Goal: Transaction & Acquisition: Purchase product/service

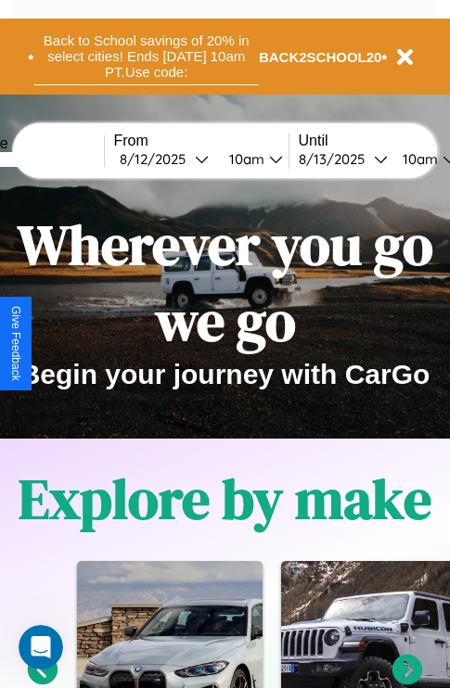
click at [146, 57] on button "Back to School savings of 20% in select cities! Ends [DATE] 10am PT. Use code:" at bounding box center [146, 57] width 224 height 58
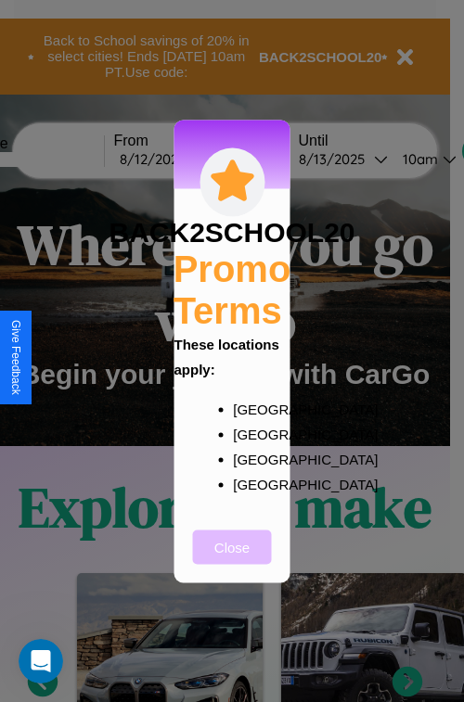
click at [232, 559] on button "Close" at bounding box center [232, 547] width 79 height 34
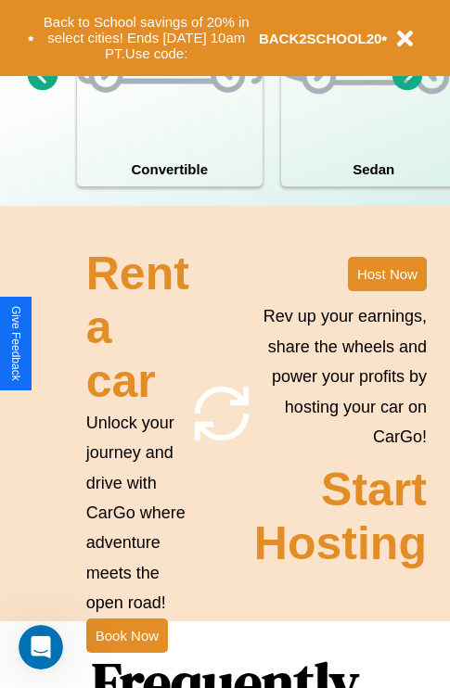
scroll to position [2248, 0]
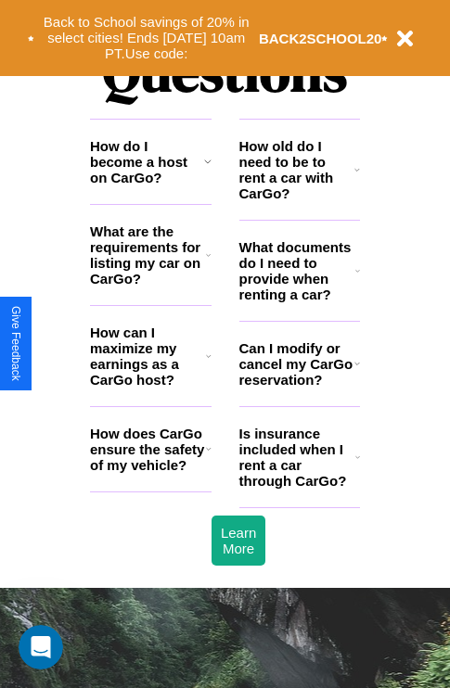
click at [208, 456] on icon at bounding box center [209, 449] width 6 height 15
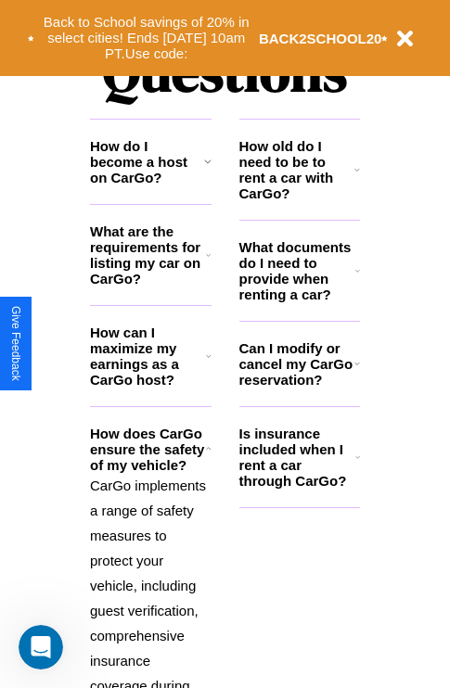
click at [299, 487] on h3 "Is insurance included when I rent a car through CarGo?" at bounding box center [297, 457] width 116 height 63
click at [299, 301] on h3 "What documents do I need to provide when renting a car?" at bounding box center [297, 270] width 117 height 63
click at [207, 169] on icon at bounding box center [207, 161] width 7 height 15
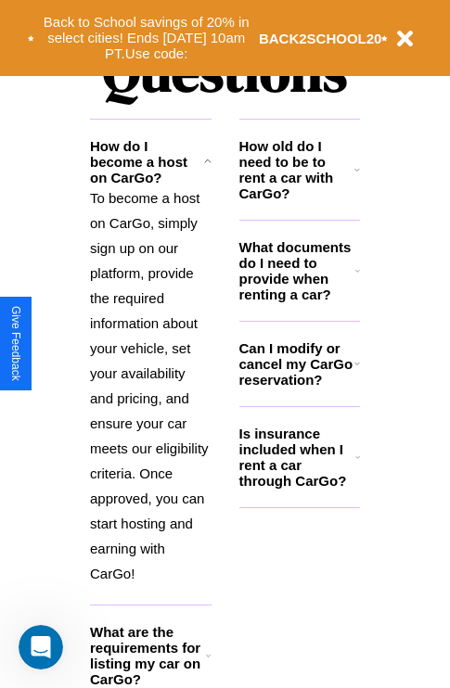
click at [299, 388] on h3 "Can I modify or cancel my CarGo reservation?" at bounding box center [296, 363] width 115 height 47
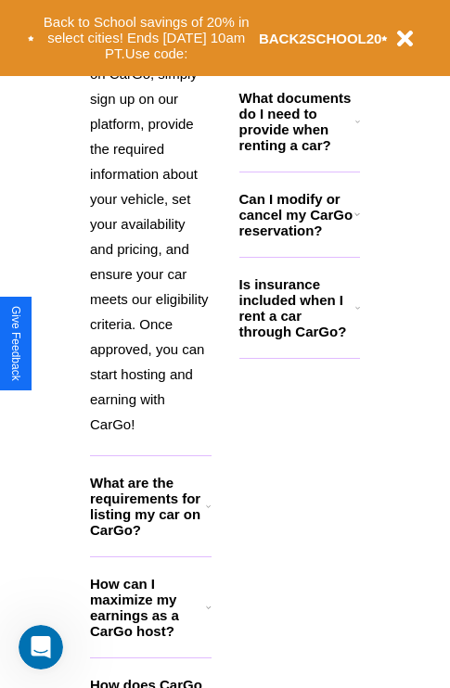
click at [150, 637] on h3 "How can I maximize my earnings as a CarGo host?" at bounding box center [148, 607] width 116 height 63
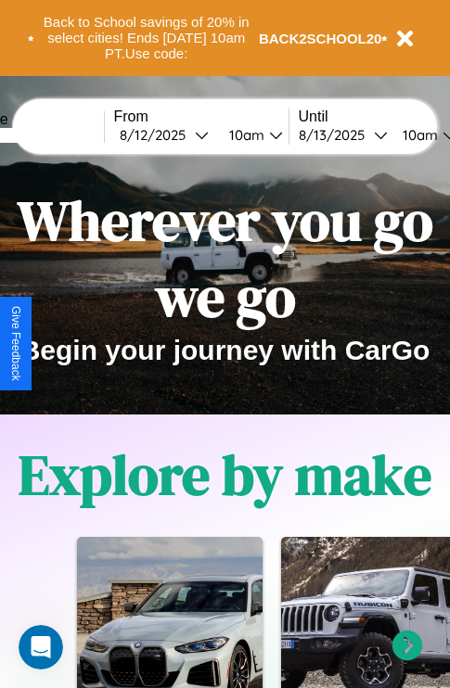
scroll to position [0, 0]
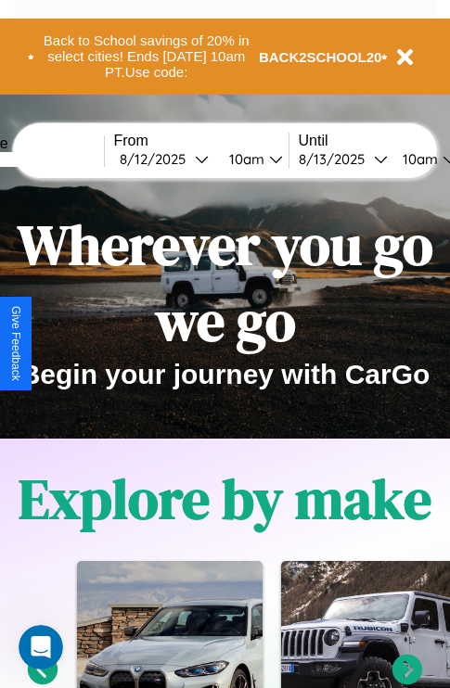
click at [62, 159] on input "text" at bounding box center [34, 159] width 139 height 15
type input "******"
click at [186, 159] on div "[DATE]" at bounding box center [157, 159] width 75 height 18
select select "*"
select select "****"
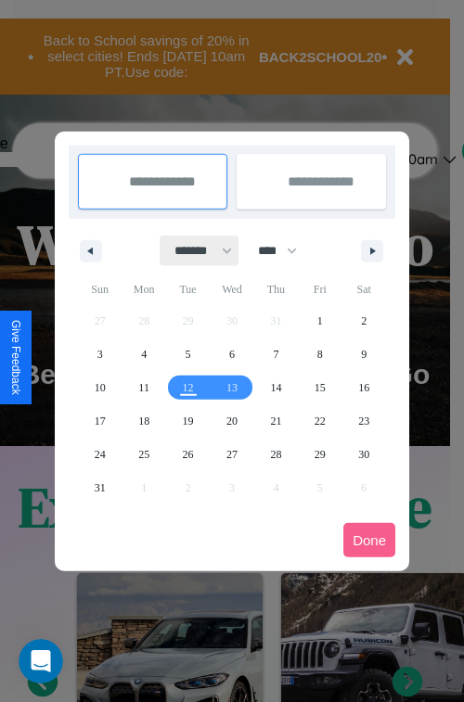
click at [195, 250] on select "******* ******** ***** ***** *** **** **** ****** ********* ******* ******** **…" at bounding box center [199, 251] width 79 height 31
select select "*"
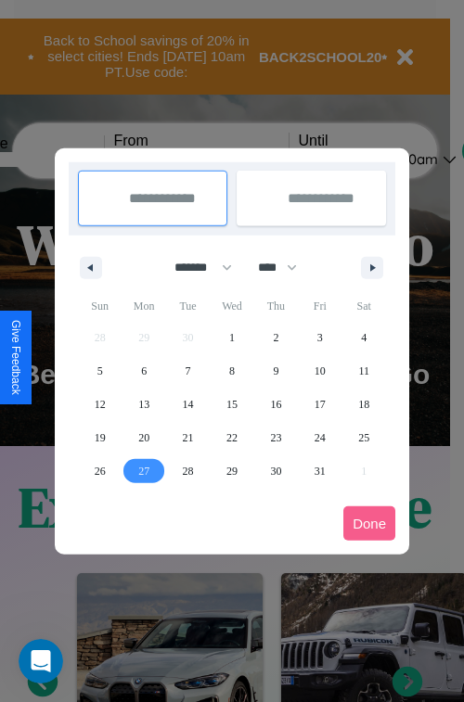
click at [144, 470] on span "27" at bounding box center [143, 471] width 11 height 33
type input "**********"
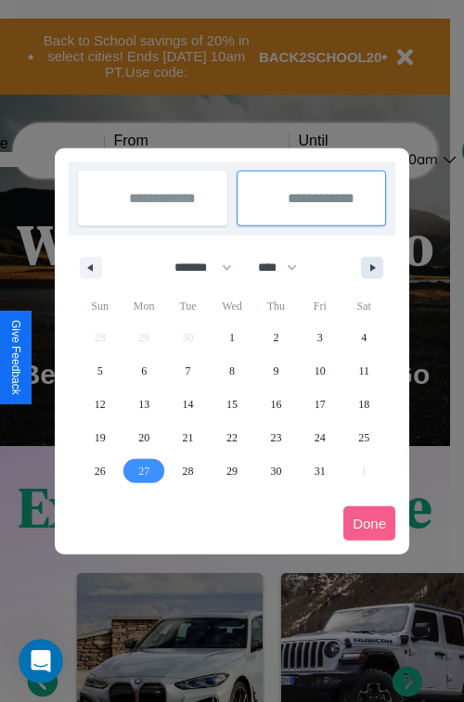
click at [372, 267] on icon "button" at bounding box center [375, 267] width 9 height 7
select select "**"
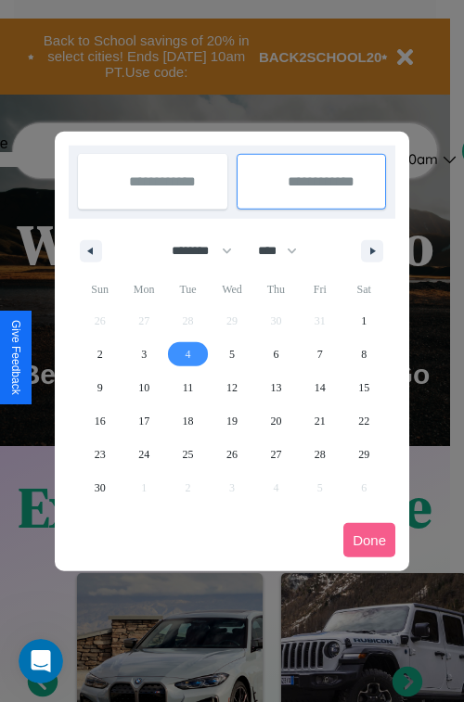
click at [187, 353] on span "4" at bounding box center [189, 354] width 6 height 33
type input "**********"
select select "*"
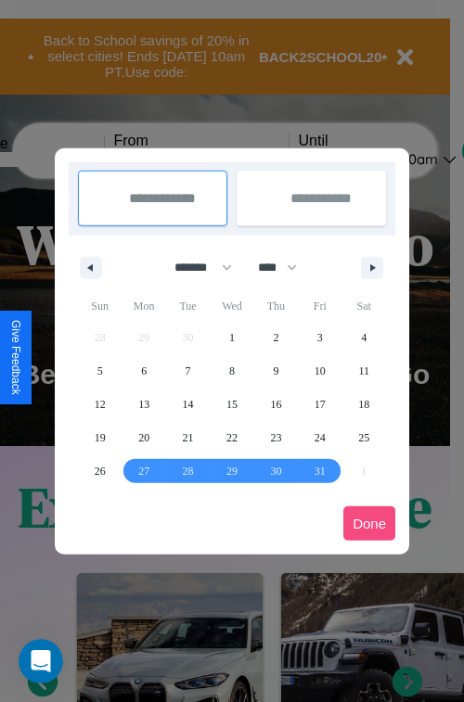
click at [369, 523] on button "Done" at bounding box center [369, 523] width 52 height 34
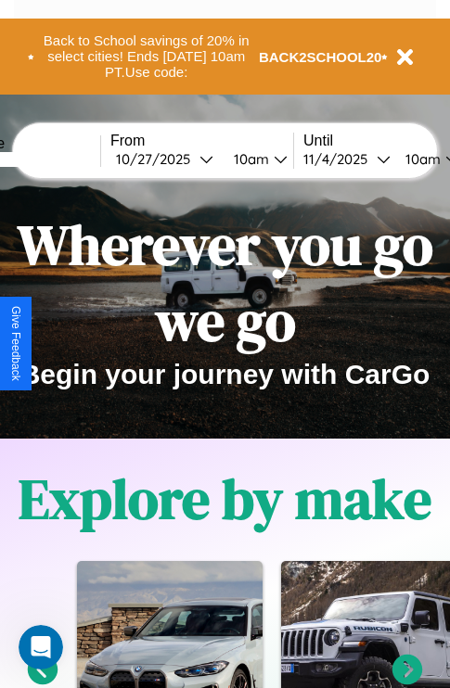
click at [272, 159] on div "10am" at bounding box center [248, 159] width 49 height 18
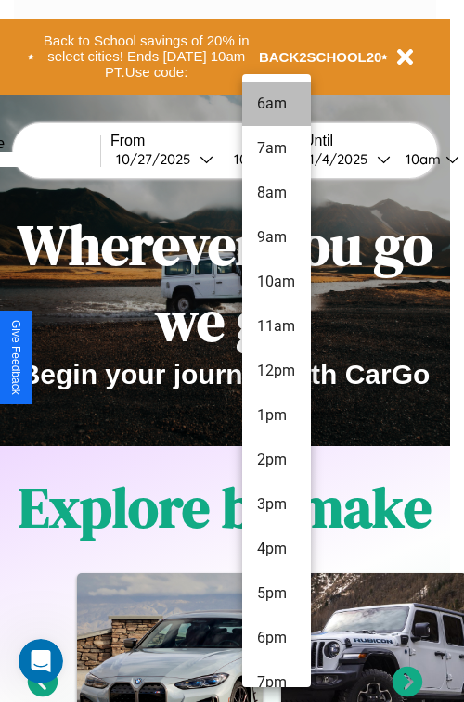
click at [276, 104] on li "6am" at bounding box center [276, 104] width 69 height 45
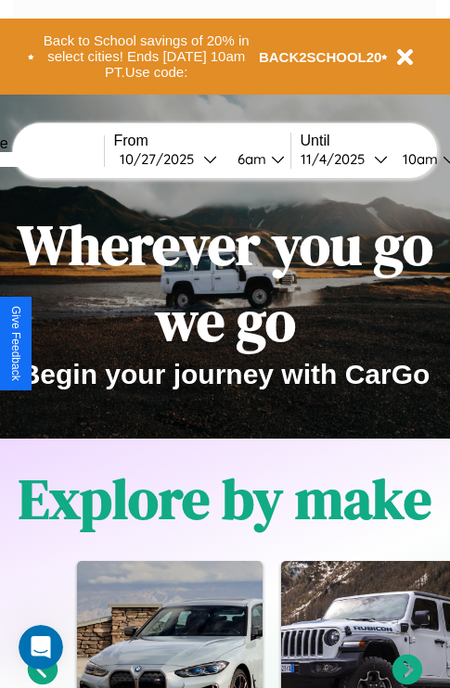
scroll to position [0, 69]
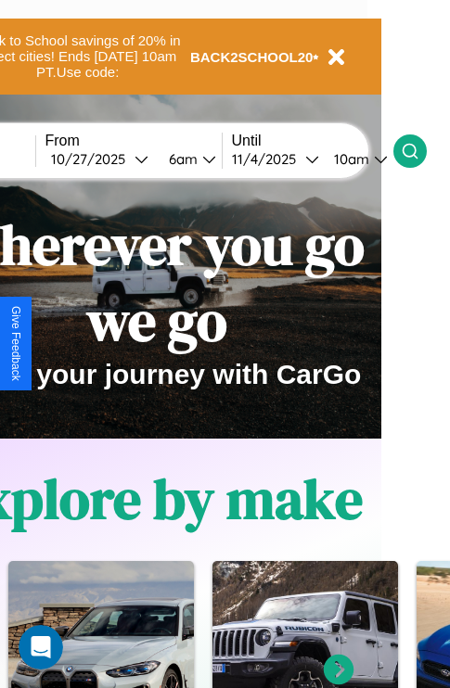
click at [419, 150] on icon at bounding box center [410, 151] width 19 height 19
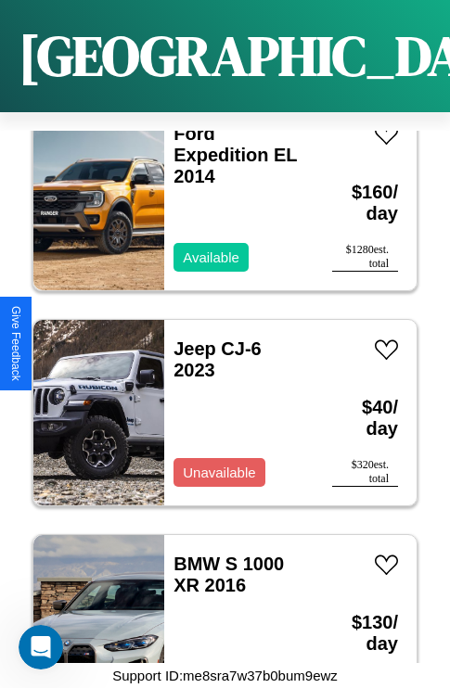
scroll to position [9109, 0]
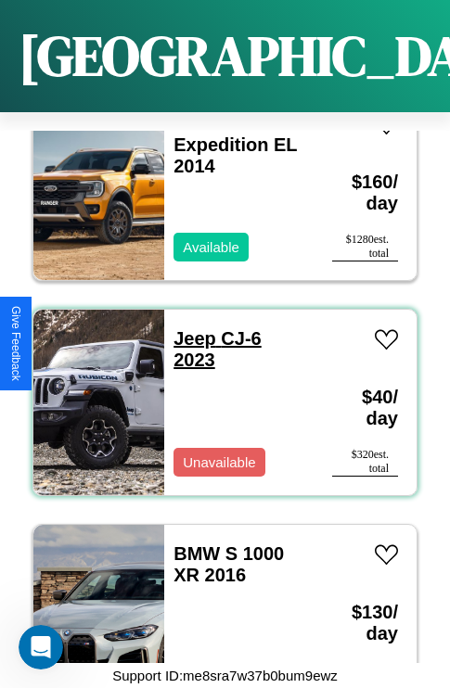
click at [189, 328] on link "Jeep CJ-6 2023" at bounding box center [217, 349] width 88 height 42
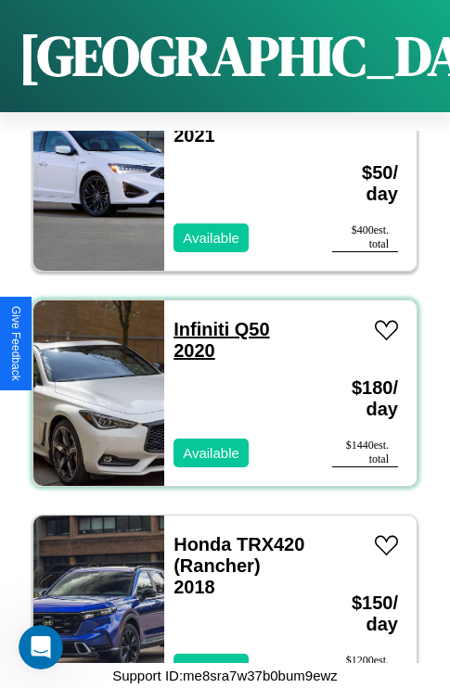
scroll to position [715, 0]
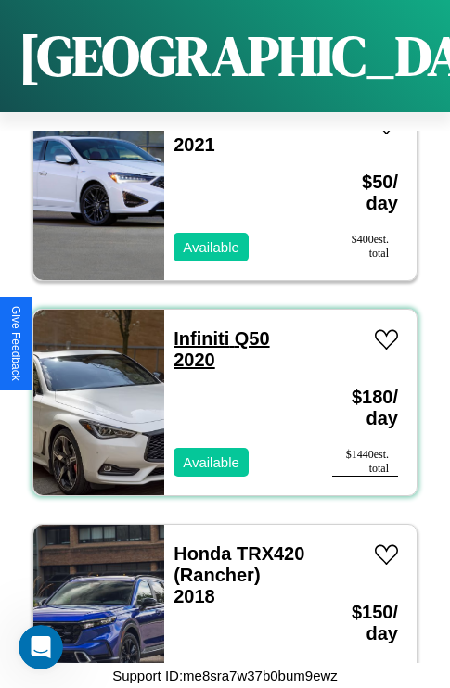
click at [196, 328] on link "Infiniti Q50 2020" at bounding box center [221, 349] width 96 height 42
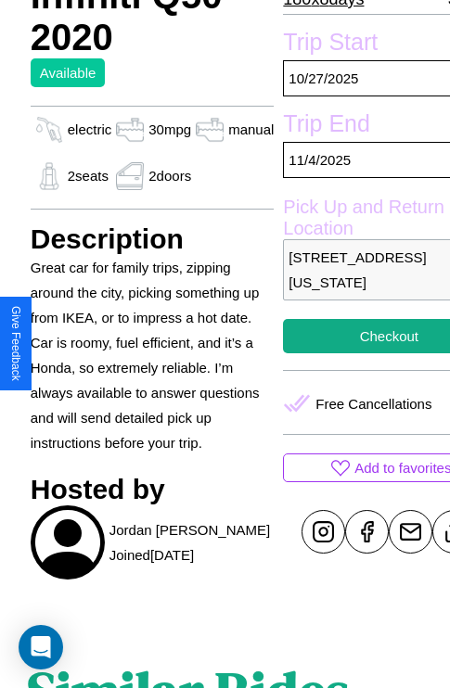
scroll to position [574, 56]
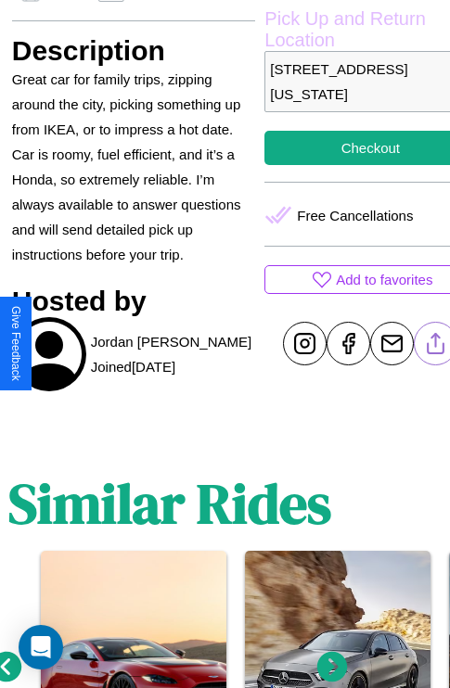
click at [436, 343] on line at bounding box center [436, 340] width 0 height 13
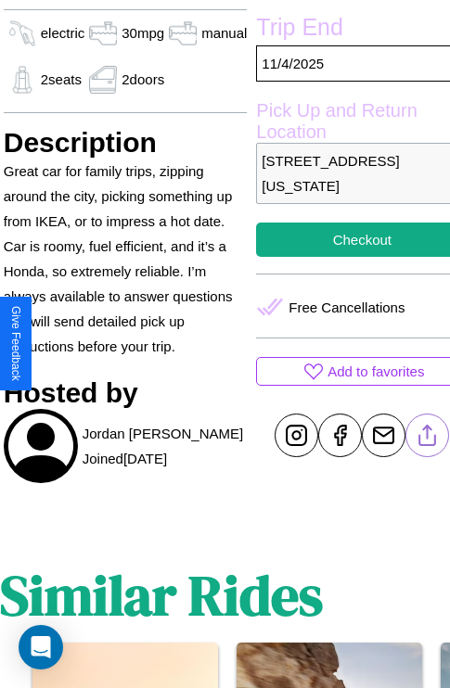
scroll to position [378, 74]
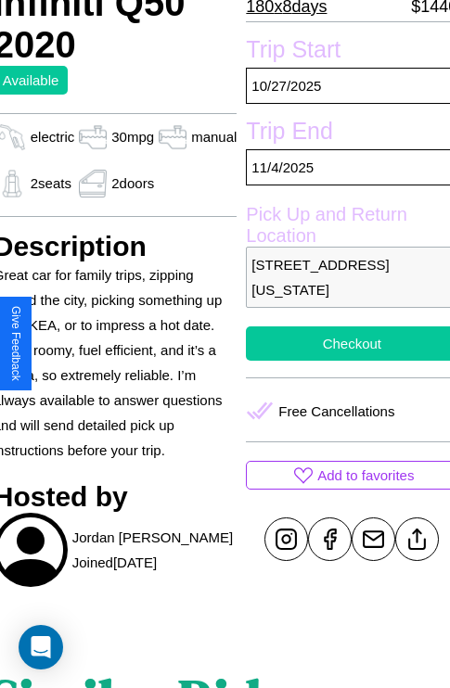
click at [344, 343] on button "Checkout" at bounding box center [352, 344] width 212 height 34
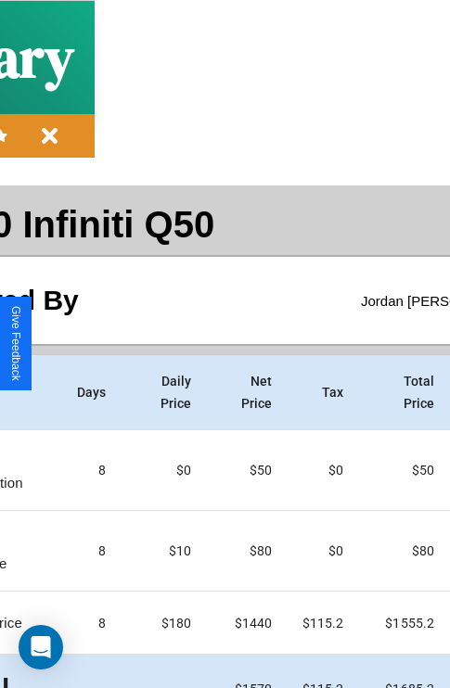
scroll to position [98, 217]
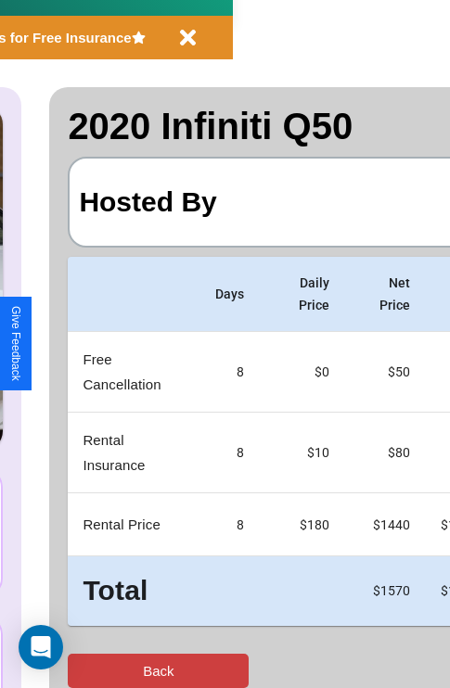
click at [90, 671] on button "Back" at bounding box center [158, 671] width 181 height 34
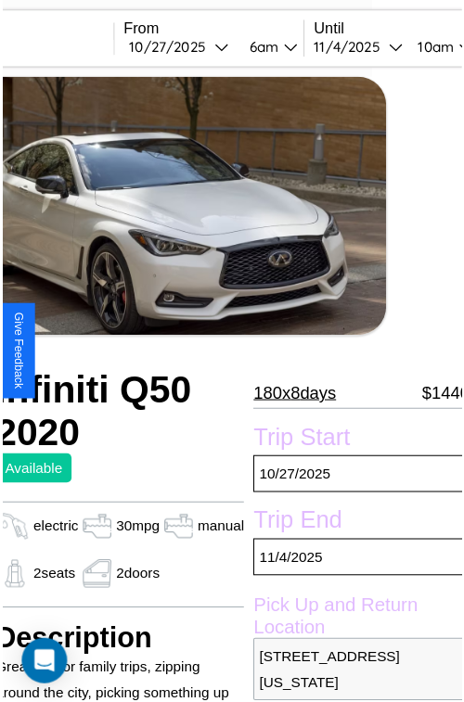
scroll to position [121, 74]
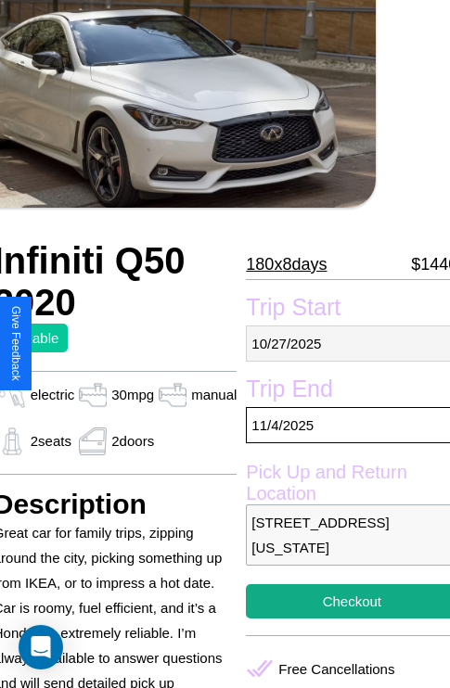
click at [344, 343] on p "10 / 27 / 2025" at bounding box center [352, 344] width 212 height 36
select select "*"
select select "****"
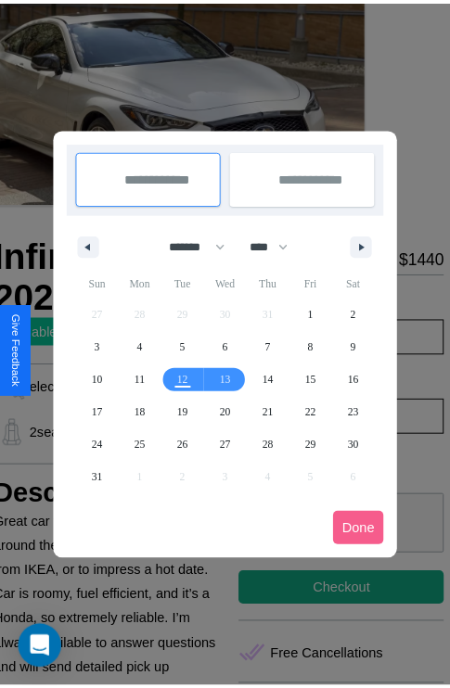
scroll to position [0, 74]
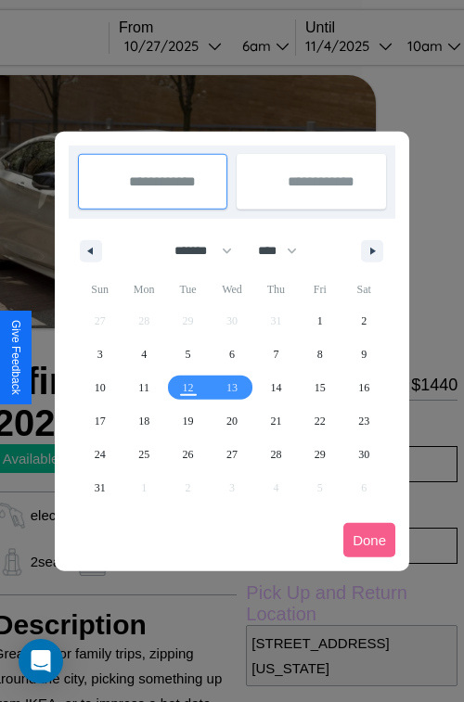
click at [199, 45] on div at bounding box center [232, 351] width 464 height 702
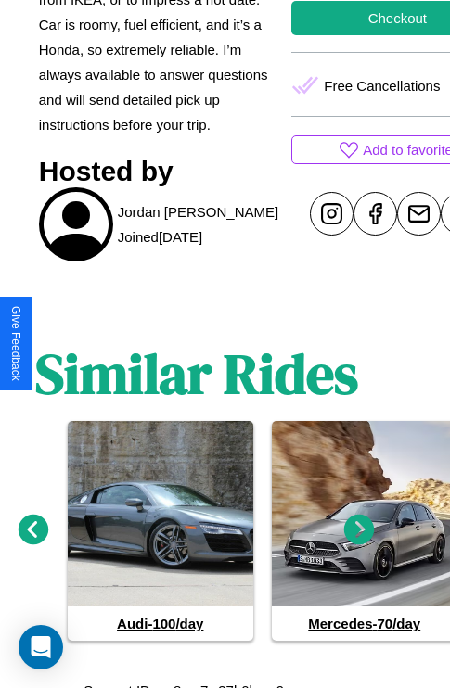
scroll to position [719, 28]
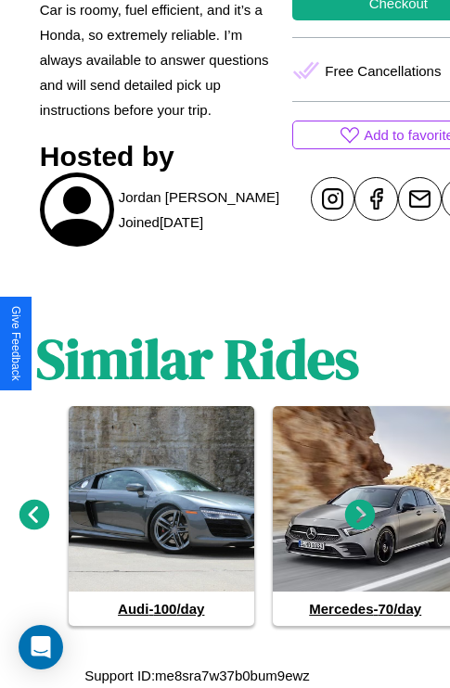
click at [33, 516] on icon at bounding box center [34, 515] width 31 height 31
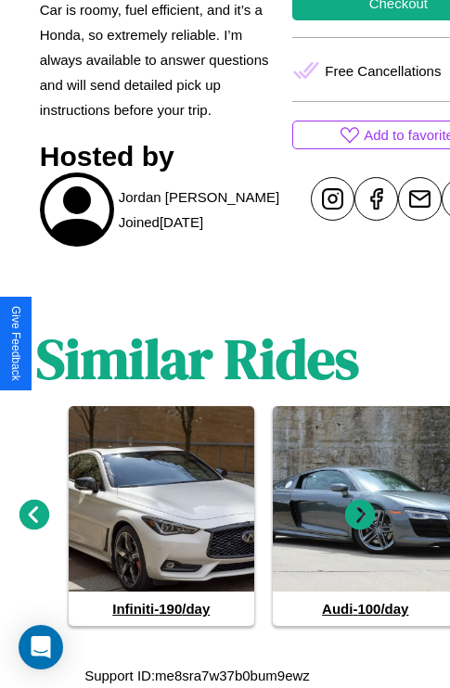
click at [360, 516] on icon at bounding box center [360, 515] width 31 height 31
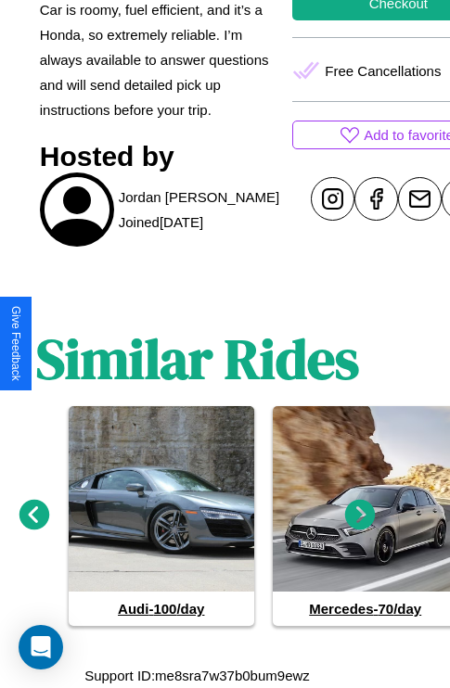
click at [360, 516] on icon at bounding box center [360, 515] width 31 height 31
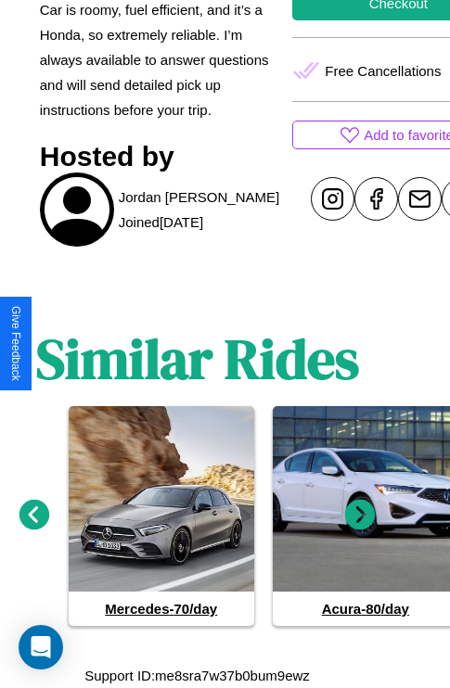
click at [33, 516] on icon at bounding box center [34, 515] width 31 height 31
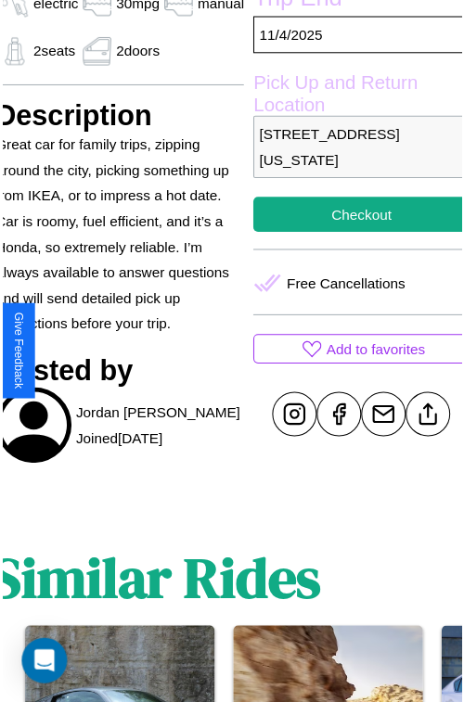
scroll to position [510, 74]
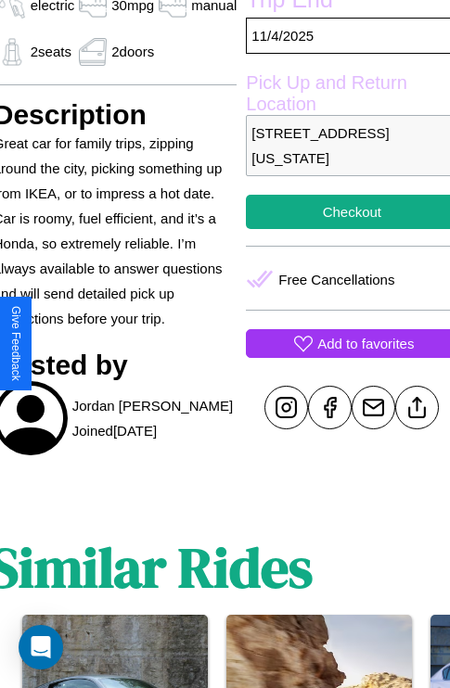
click at [344, 343] on p "Add to favorites" at bounding box center [365, 343] width 96 height 25
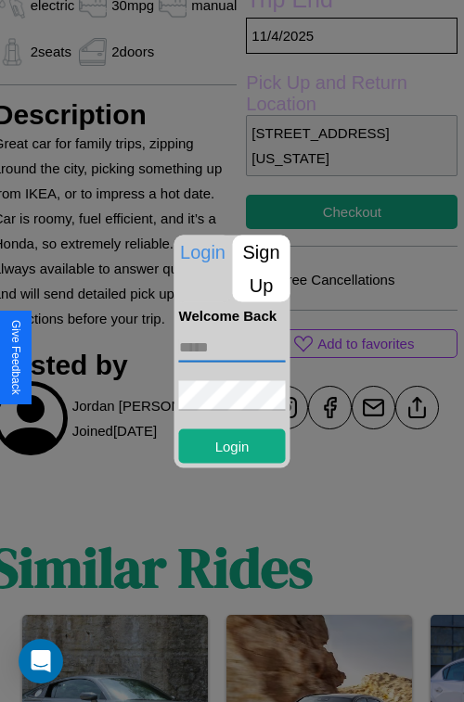
click at [232, 347] on input "text" at bounding box center [232, 347] width 107 height 30
type input "**********"
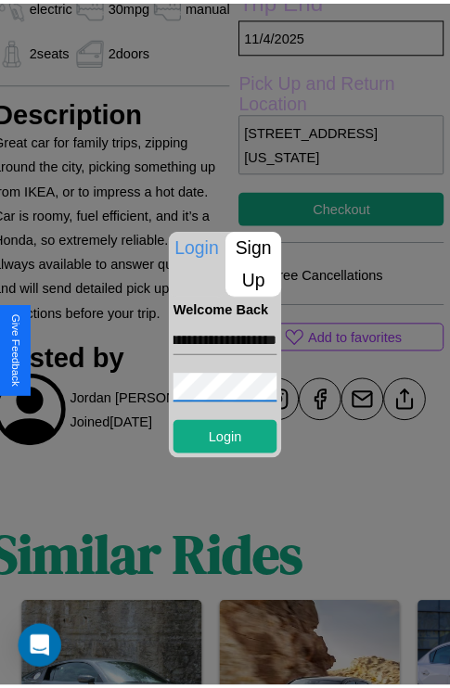
scroll to position [0, 0]
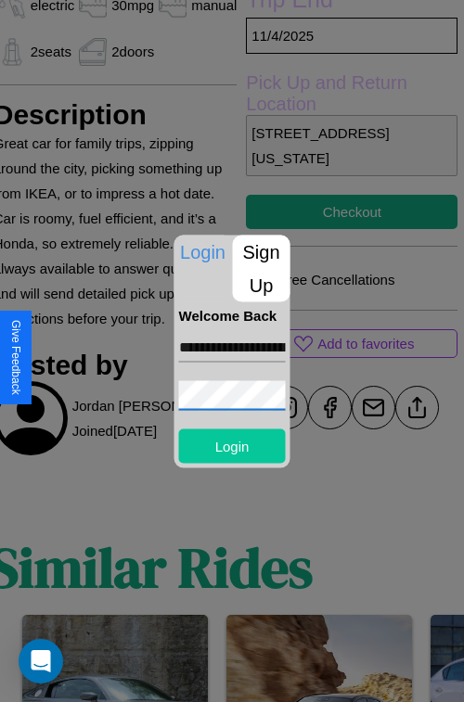
click at [232, 445] on button "Login" at bounding box center [232, 446] width 107 height 34
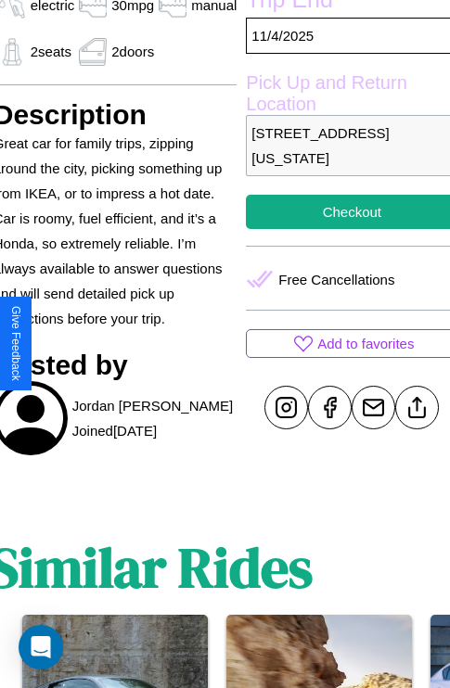
scroll to position [378, 74]
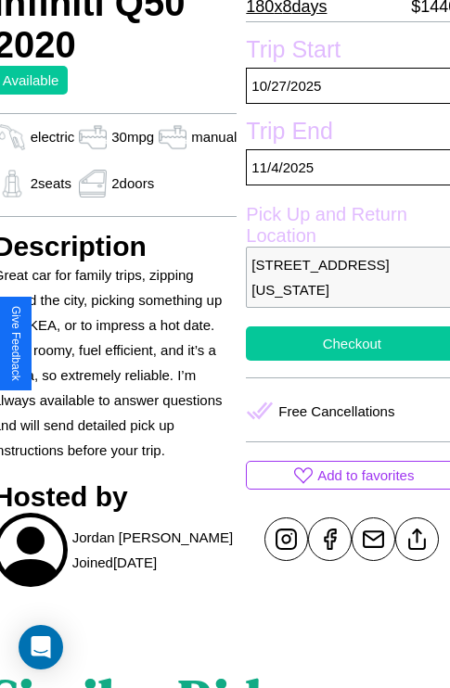
click at [344, 343] on button "Checkout" at bounding box center [352, 344] width 212 height 34
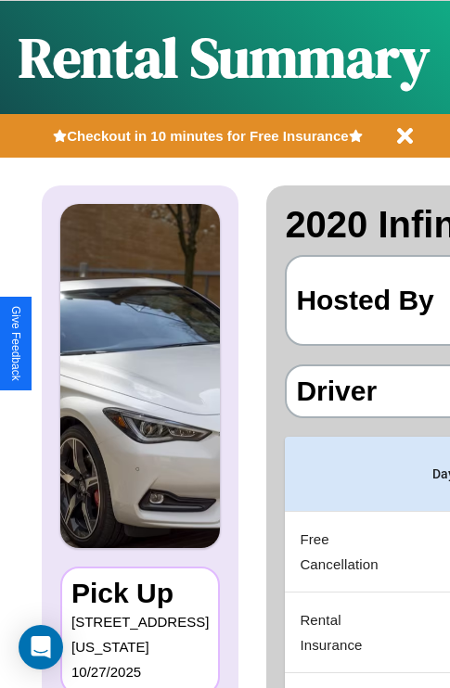
scroll to position [0, 355]
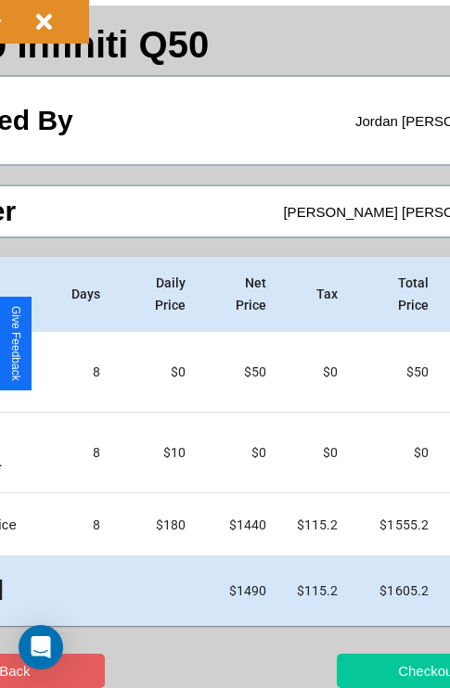
click at [359, 671] on button "Checkout" at bounding box center [427, 671] width 181 height 34
